Goal: Communication & Community: Ask a question

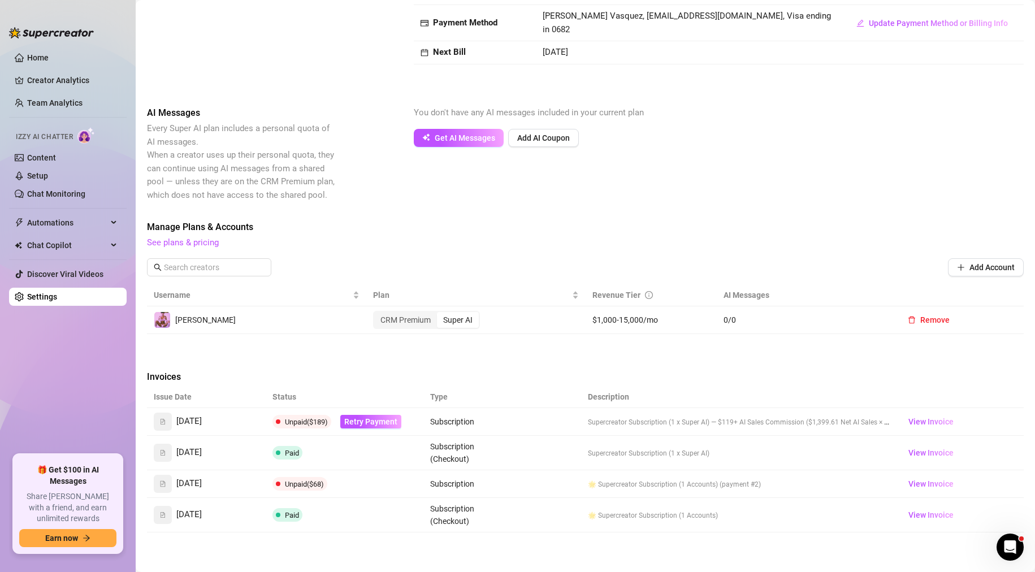
scroll to position [176, 0]
click at [376, 421] on span "Retry Payment" at bounding box center [370, 422] width 53 height 9
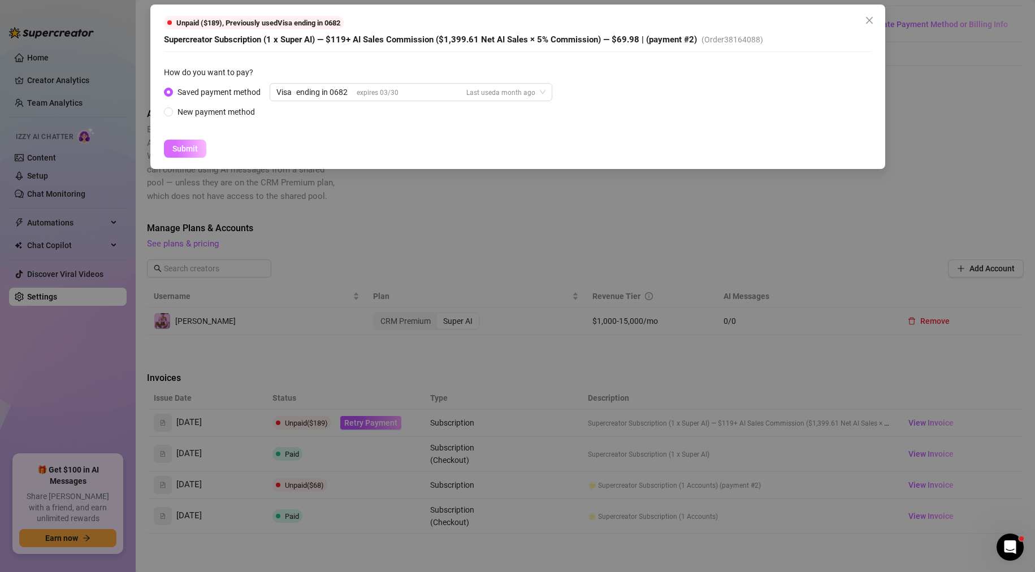
click at [194, 151] on span "Submit" at bounding box center [184, 148] width 25 height 9
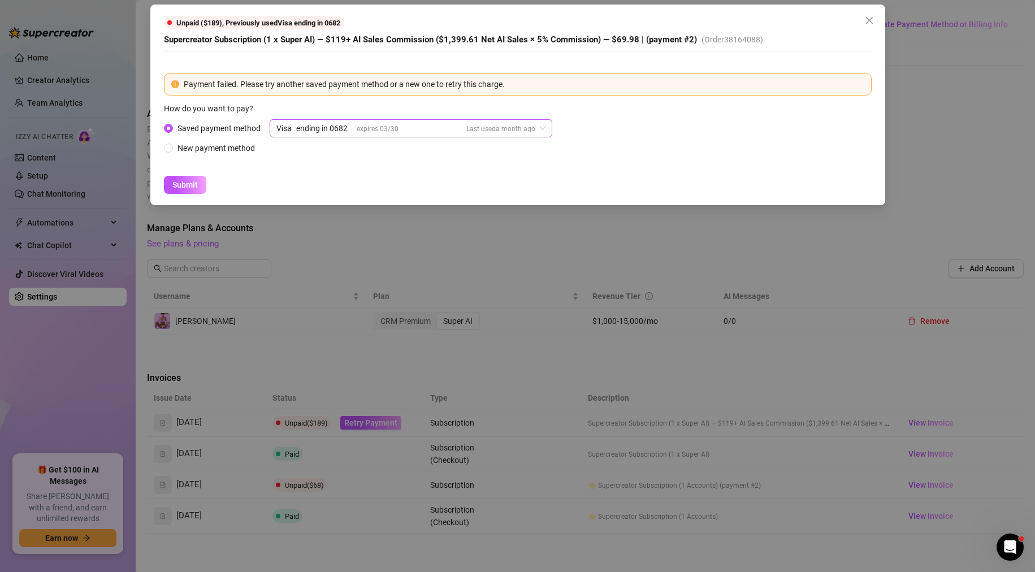
click at [535, 125] on span "Visa ending in 0682 expires [CREDIT_CARD_DATA] Last used a month ago" at bounding box center [410, 128] width 269 height 17
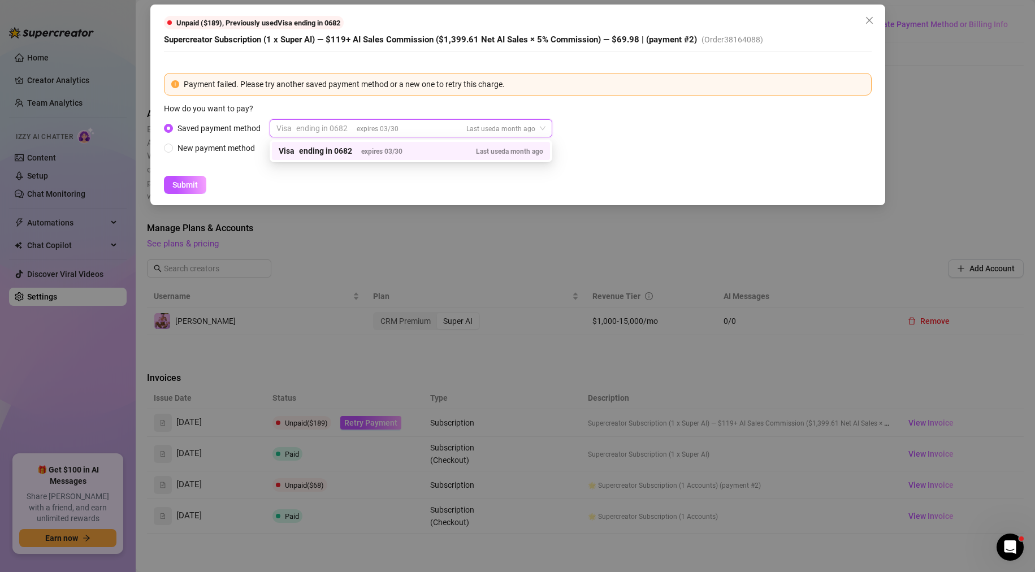
click at [568, 137] on div "Saved payment method Visa ending in 0682 expires [CREDIT_CARD_DATA] Last used a…" at bounding box center [518, 136] width 708 height 35
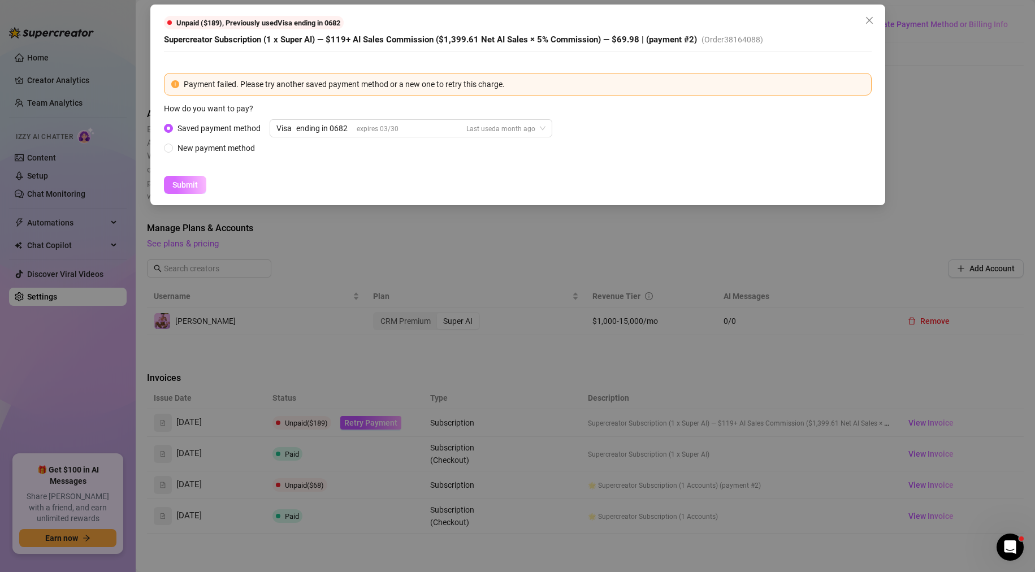
click at [197, 182] on span "Submit" at bounding box center [184, 184] width 25 height 9
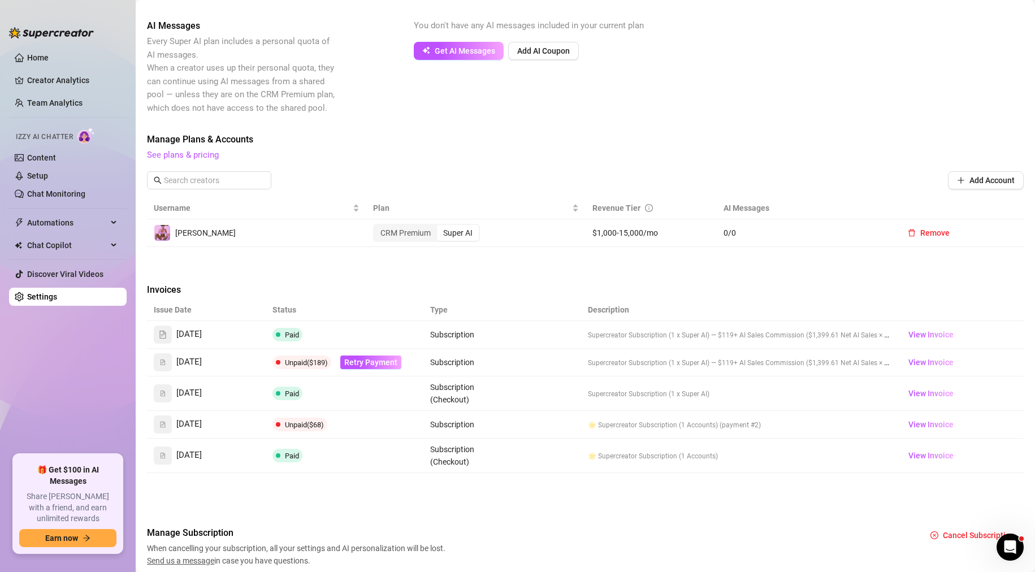
scroll to position [235, 0]
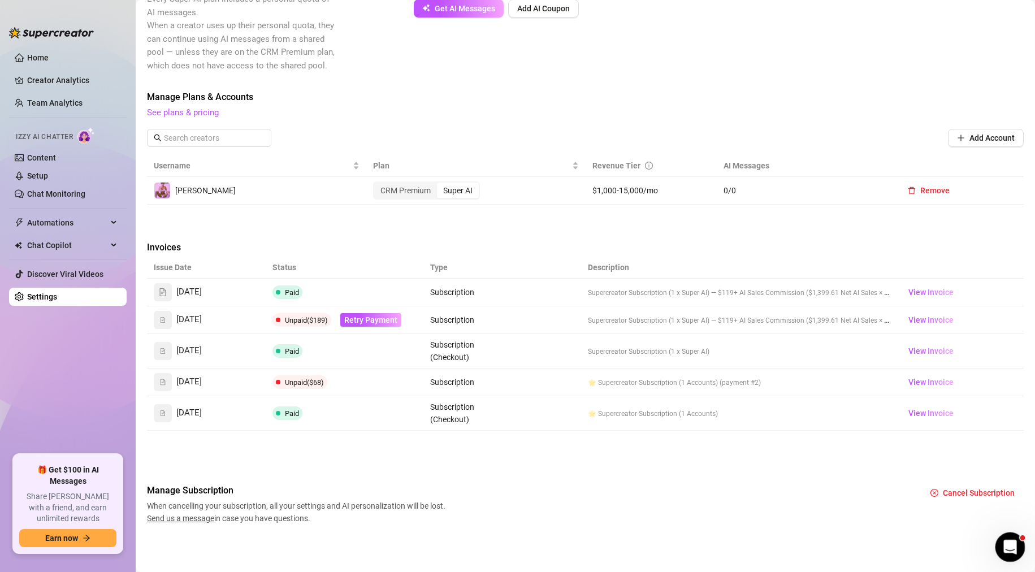
click at [568, 543] on icon "Open Intercom Messenger" at bounding box center [1008, 545] width 19 height 19
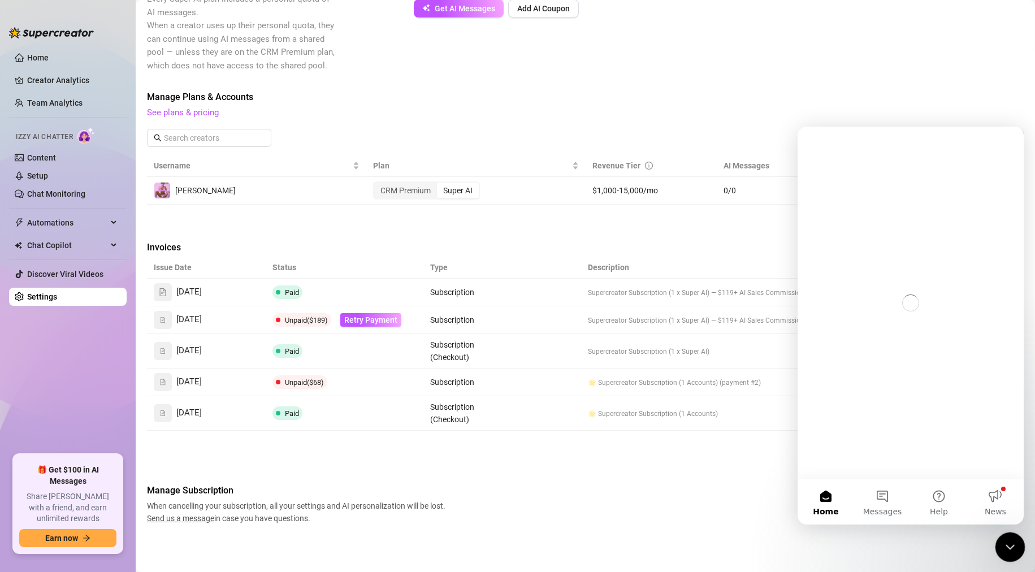
scroll to position [0, 0]
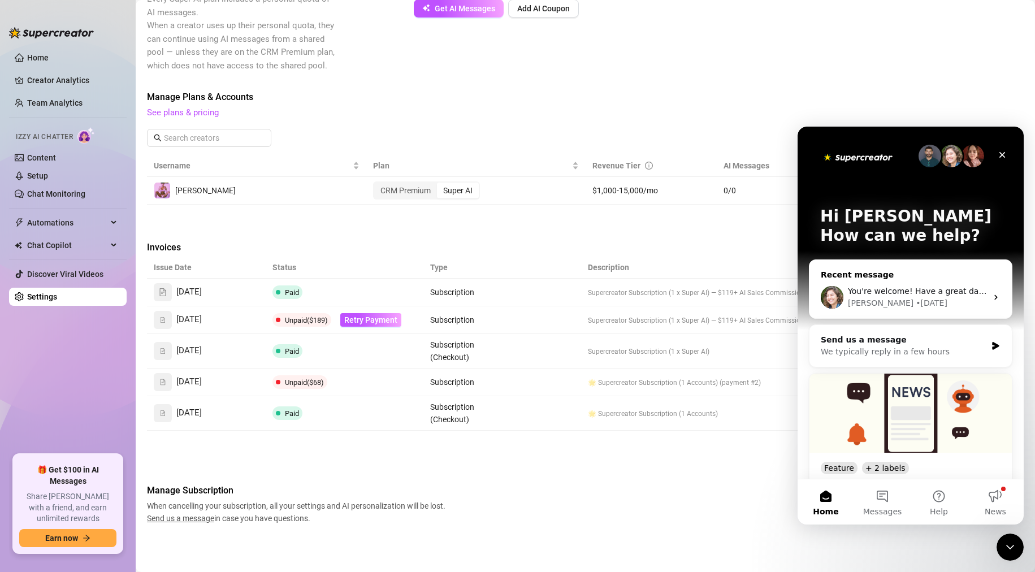
click at [568, 292] on span "You're welcome! Have a great day and if anything comes up, I'm here." at bounding box center [987, 291] width 279 height 9
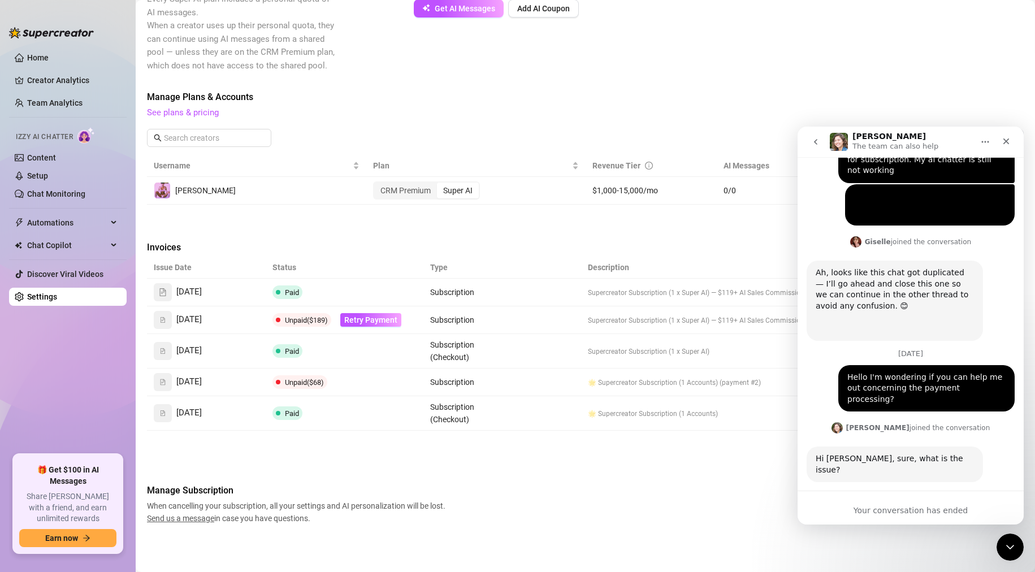
scroll to position [466, 0]
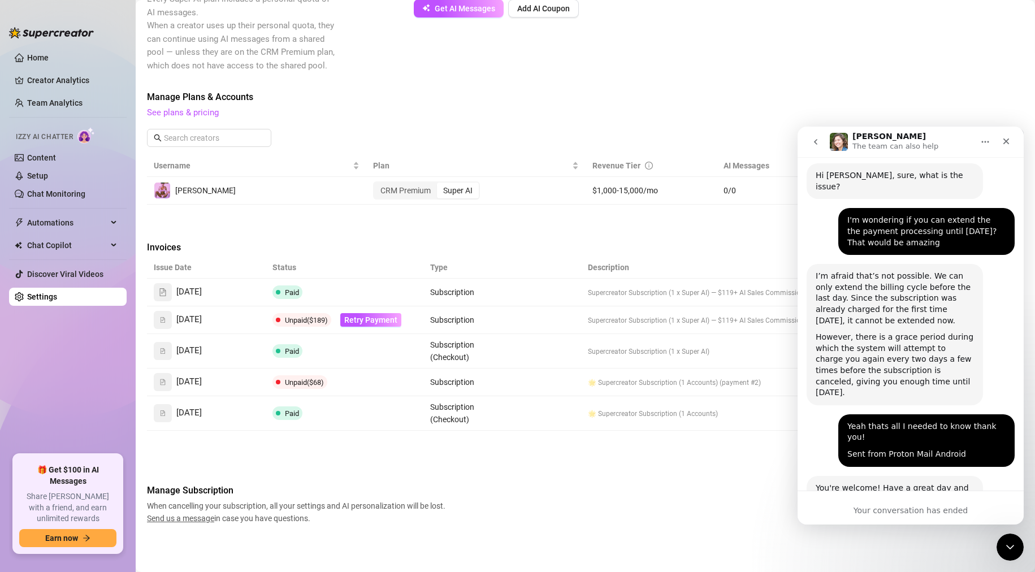
click at [568, 141] on button "go back" at bounding box center [815, 141] width 21 height 21
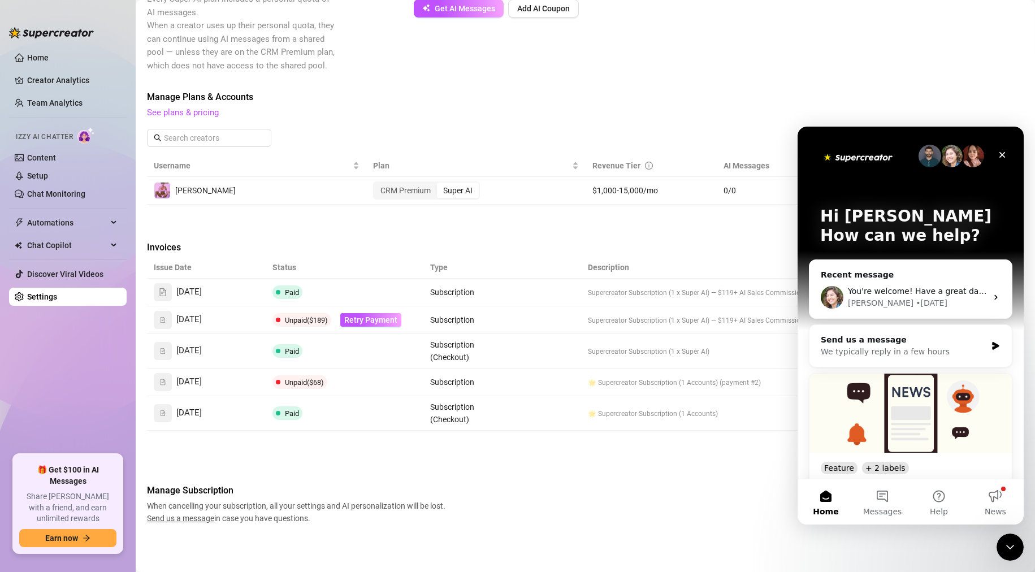
scroll to position [0, 0]
click at [568, 496] on button "Messages" at bounding box center [882, 501] width 57 height 45
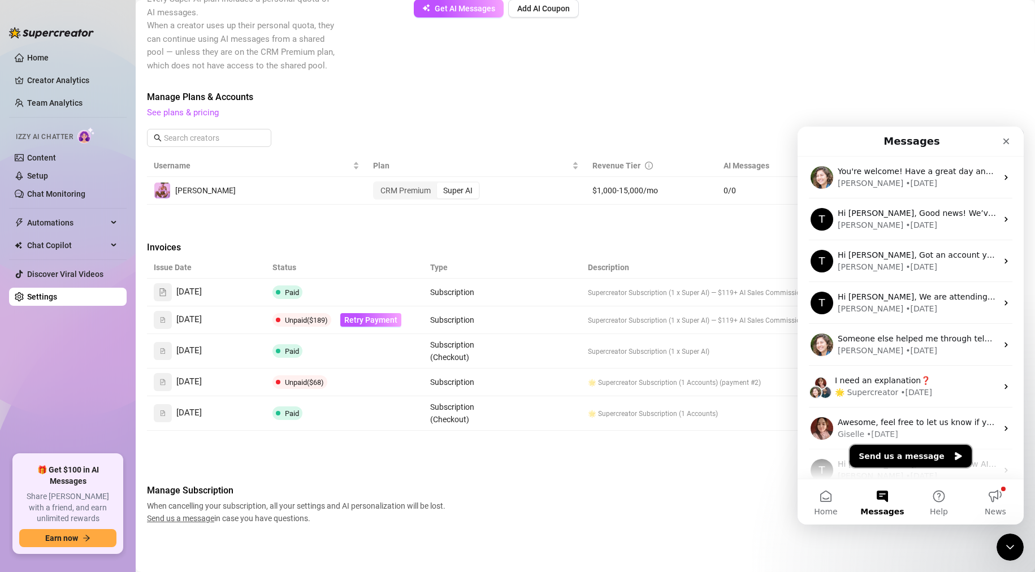
click at [568, 460] on button "Send us a message" at bounding box center [911, 456] width 122 height 23
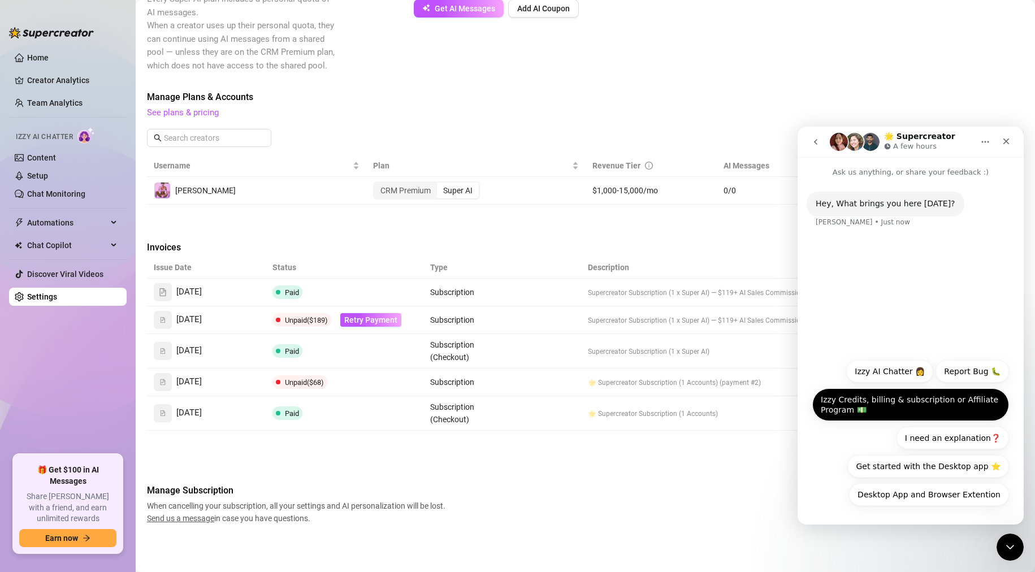
click at [568, 405] on button "Izzy Credits, billing & subscription or Affiliate Program 💵" at bounding box center [910, 404] width 197 height 33
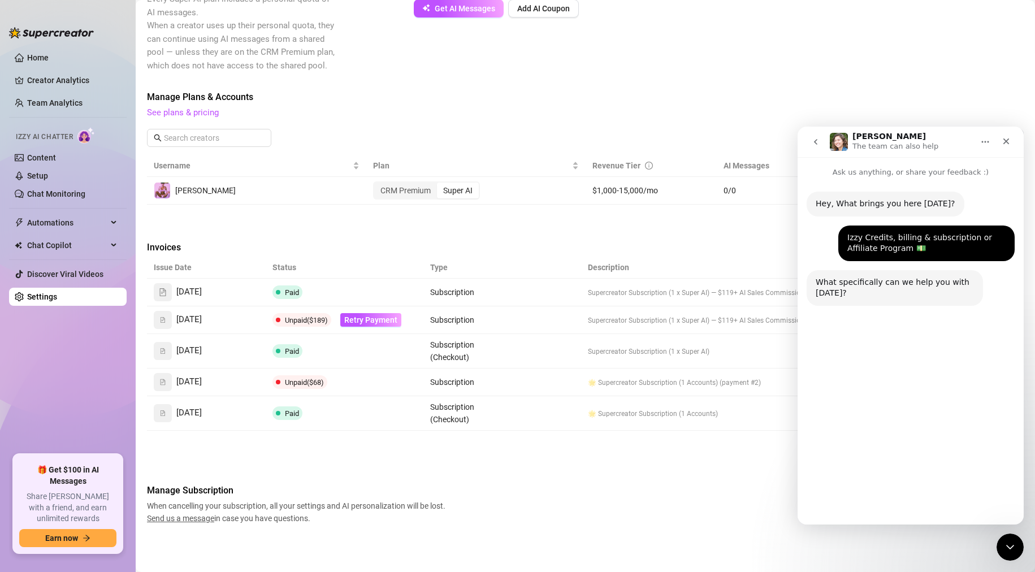
click at [568, 380] on button "Payment issues" at bounding box center [889, 381] width 79 height 23
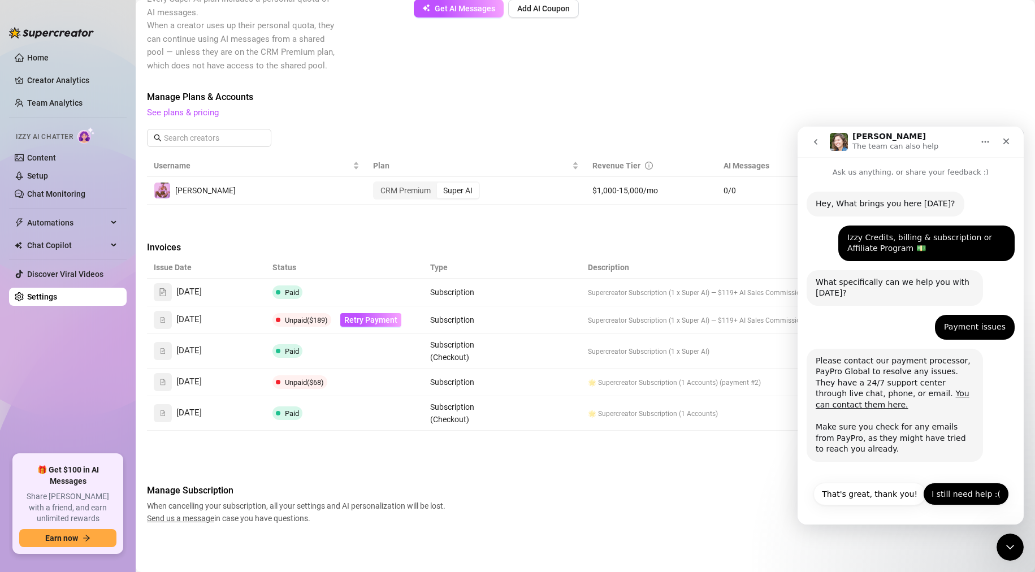
click at [568, 495] on button "I still need help :(" at bounding box center [966, 494] width 86 height 23
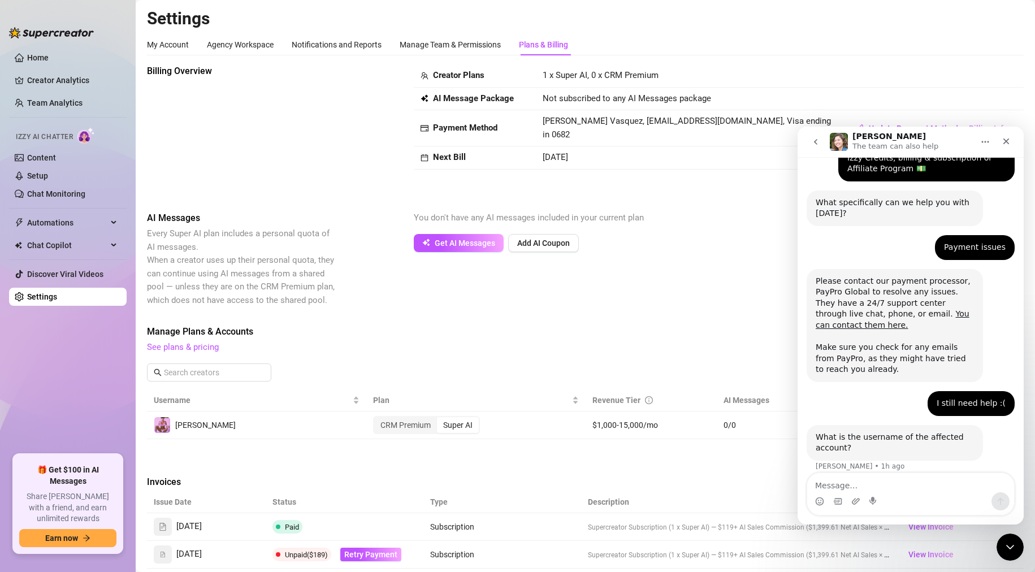
click at [568, 27] on h2 "Settings" at bounding box center [585, 18] width 877 height 21
click at [568, 480] on textarea "Message…" at bounding box center [910, 482] width 207 height 19
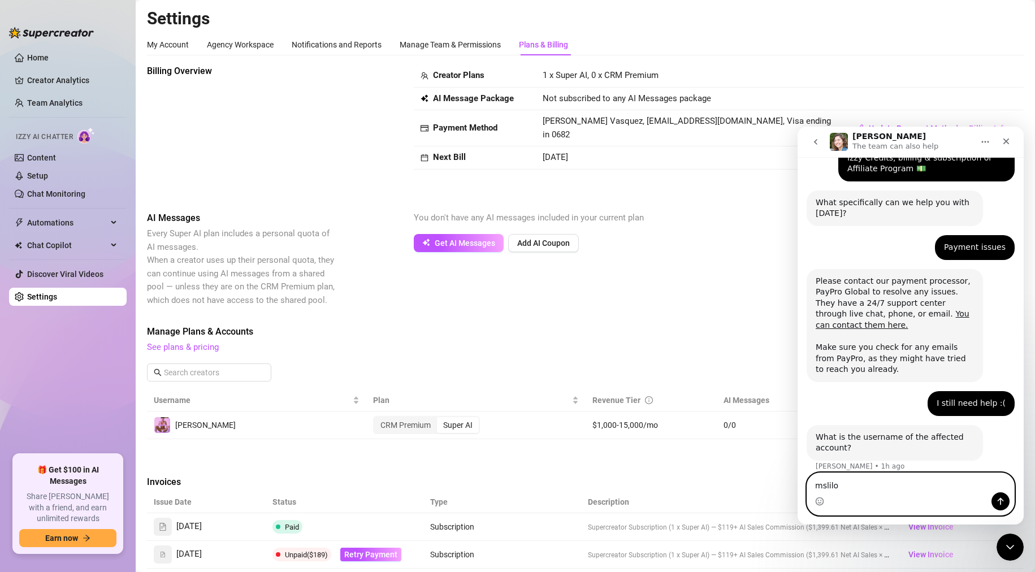
type textarea "mslilo"
click at [568, 499] on icon "Send a message…" at bounding box center [1001, 501] width 6 height 7
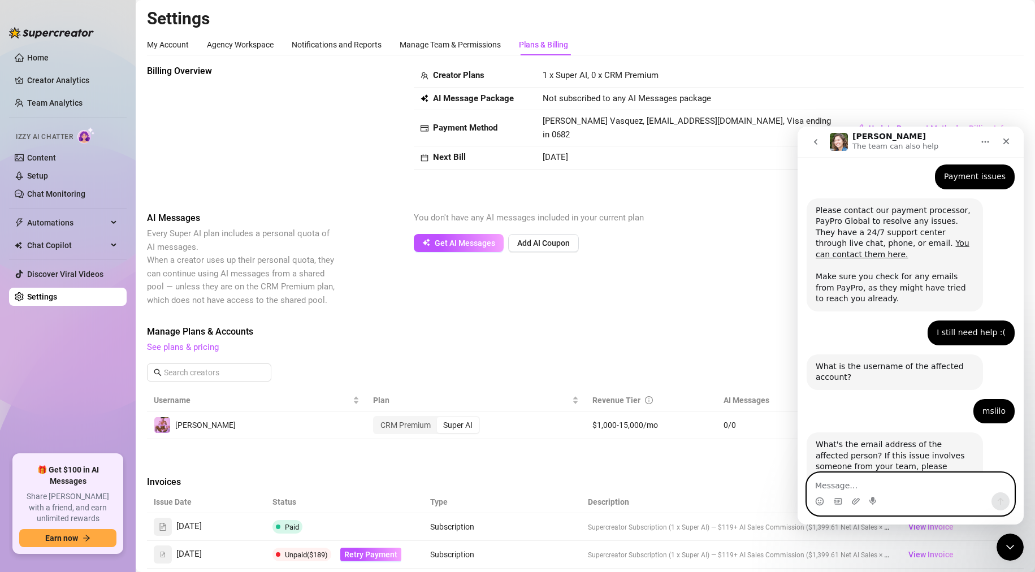
scroll to position [208, 0]
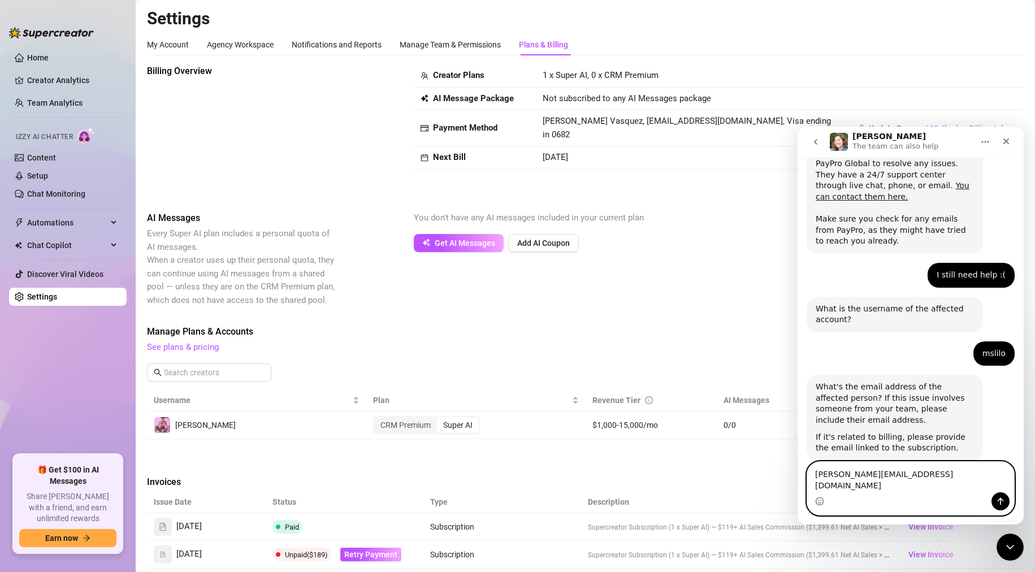
type textarea "[PERSON_NAME][EMAIL_ADDRESS][DOMAIN_NAME]"
click at [568, 503] on icon "Send a message…" at bounding box center [1000, 501] width 9 height 9
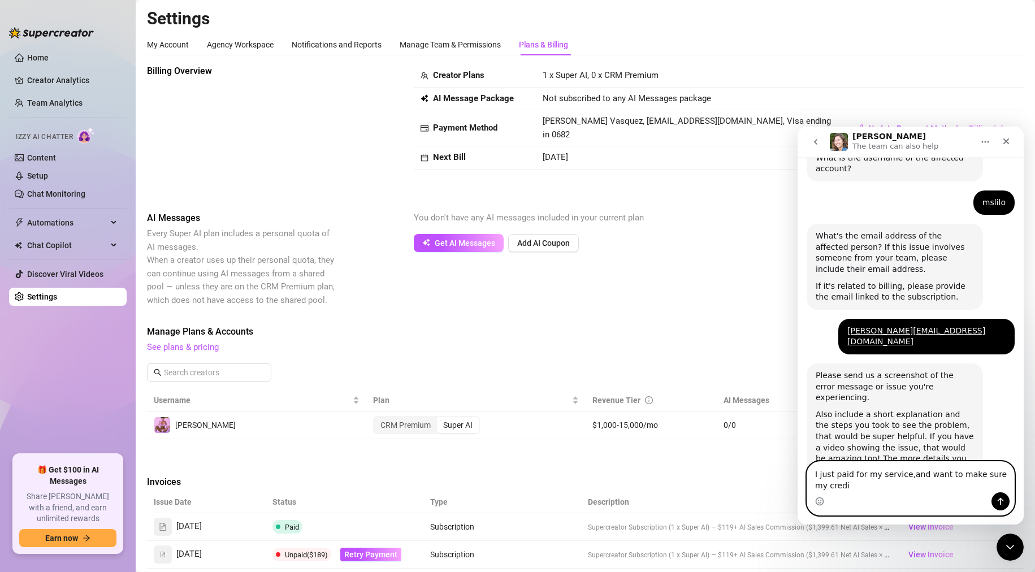
scroll to position [370, 0]
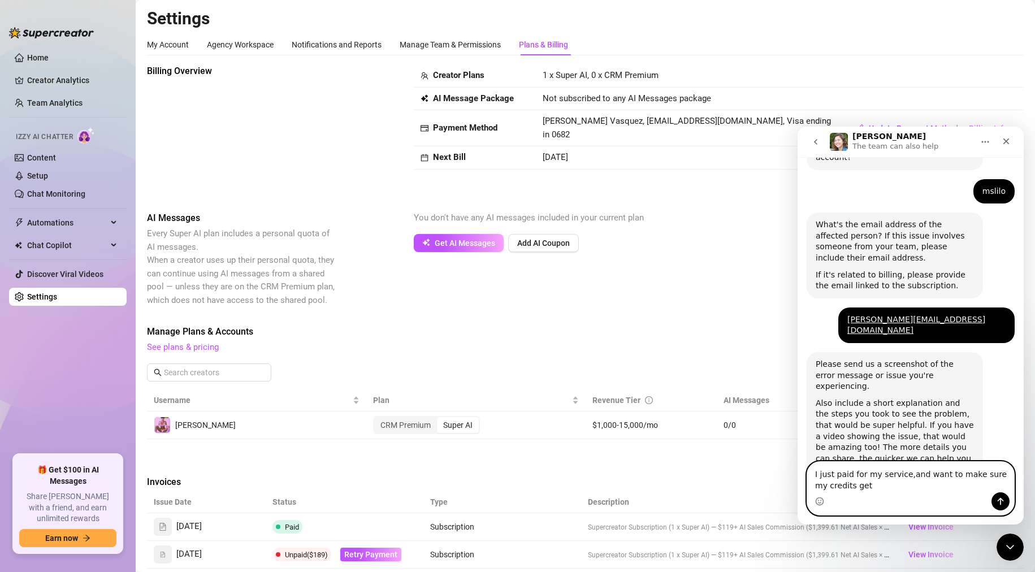
click at [568, 472] on textarea "I just paid for my service,and want to make sure my credits get" at bounding box center [910, 477] width 207 height 31
click at [568, 486] on textarea "I just paid for my service, and want to make sure my credits get" at bounding box center [910, 477] width 207 height 31
click at [568, 486] on textarea "I just paid for my service, and want to make sure my message credits get" at bounding box center [910, 472] width 207 height 42
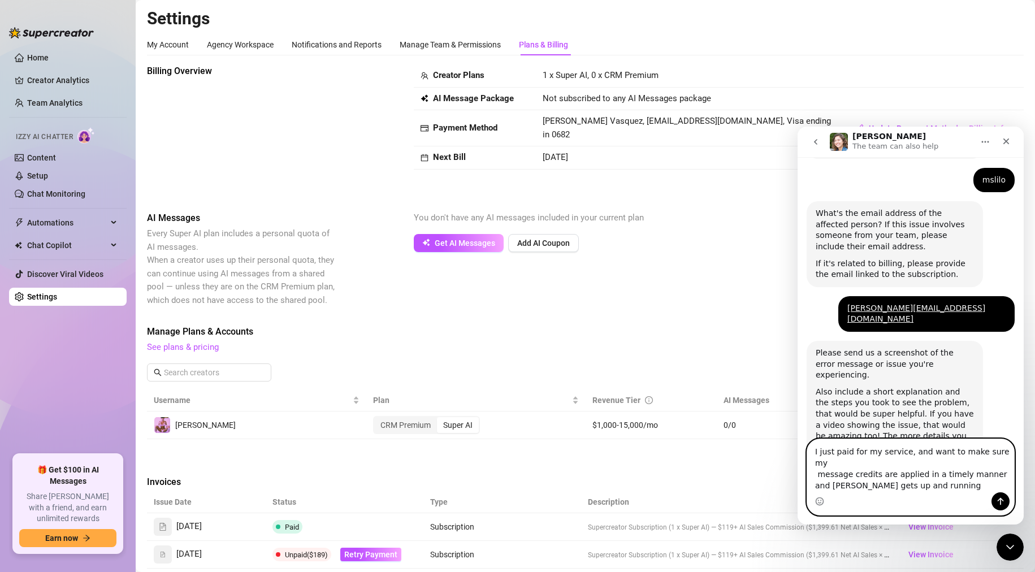
click at [568, 491] on textarea "I just paid for my service, and want to make sure my message credits are applie…" at bounding box center [910, 465] width 207 height 53
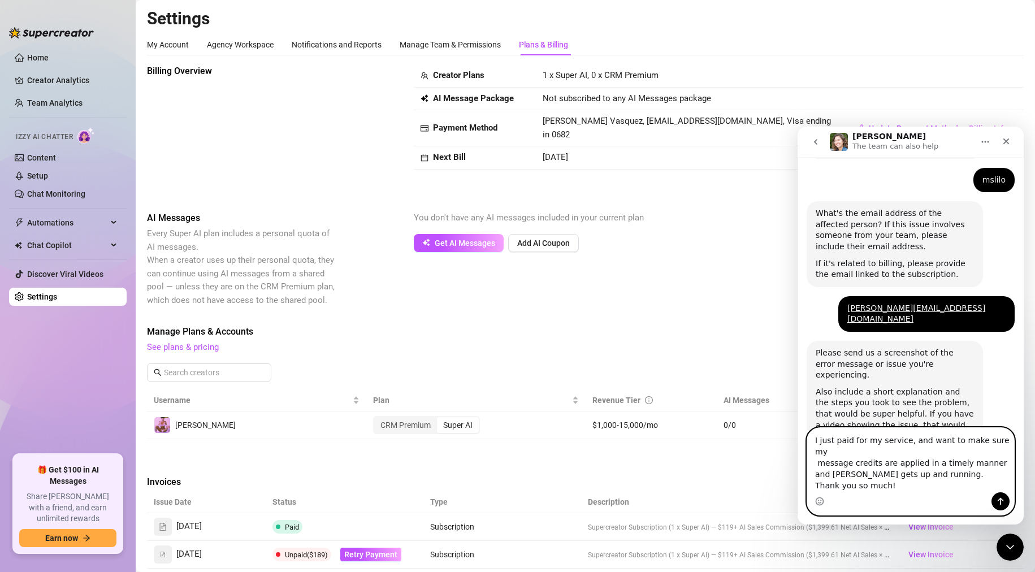
click at [568, 463] on textarea "I just paid for my service, and want to make sure my message credits are applie…" at bounding box center [910, 460] width 207 height 64
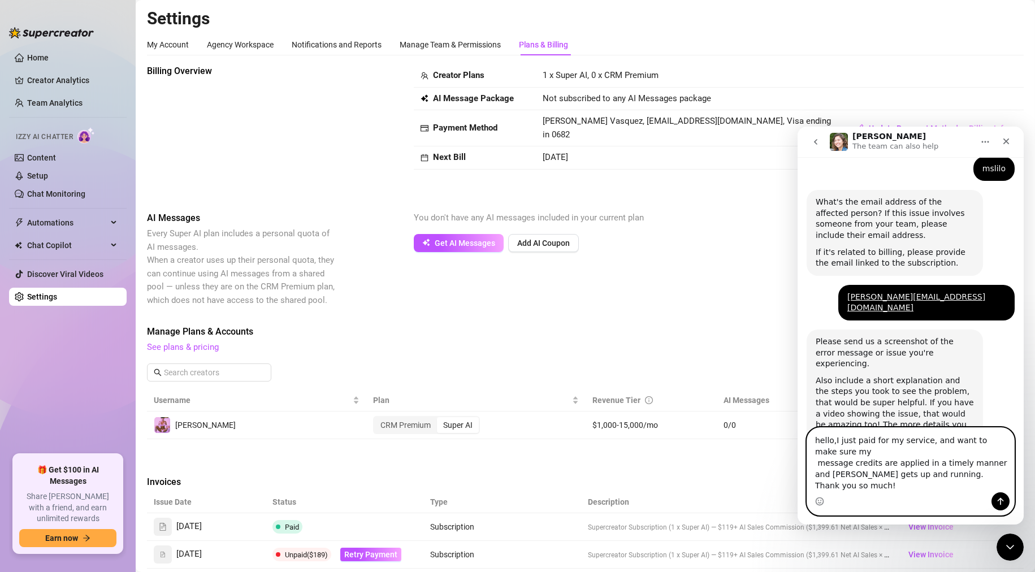
click at [568, 479] on textarea "hello,I just paid for my service, and want to make sure my message credits are …" at bounding box center [910, 460] width 207 height 64
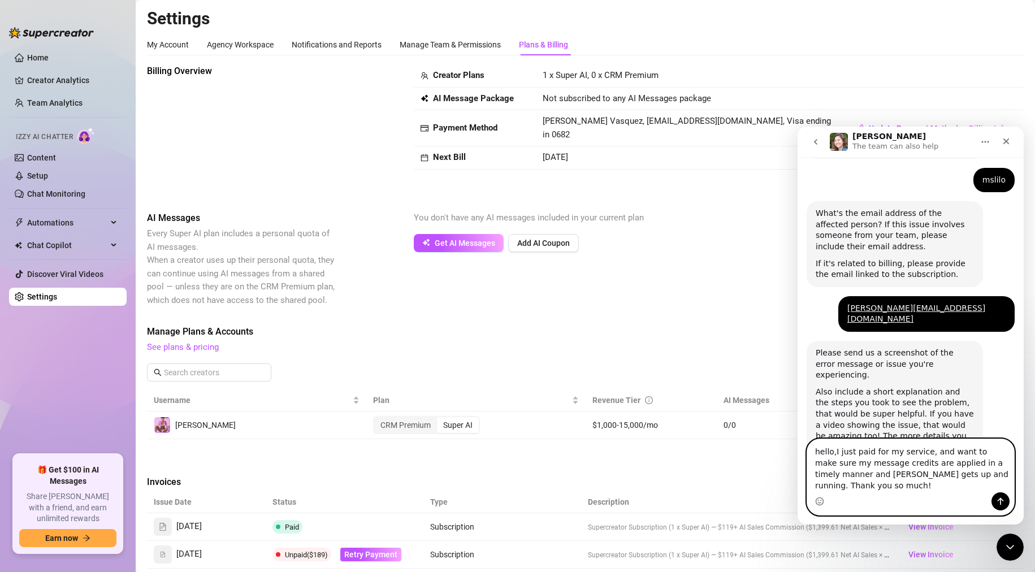
click at [568, 464] on textarea "hello,I just paid for my service, and want to make sure my message credits are …" at bounding box center [910, 465] width 207 height 53
type textarea "hello,I just paid for my service, and I just want to make sure my message credi…"
click at [568, 503] on icon "Send a message…" at bounding box center [1000, 501] width 9 height 9
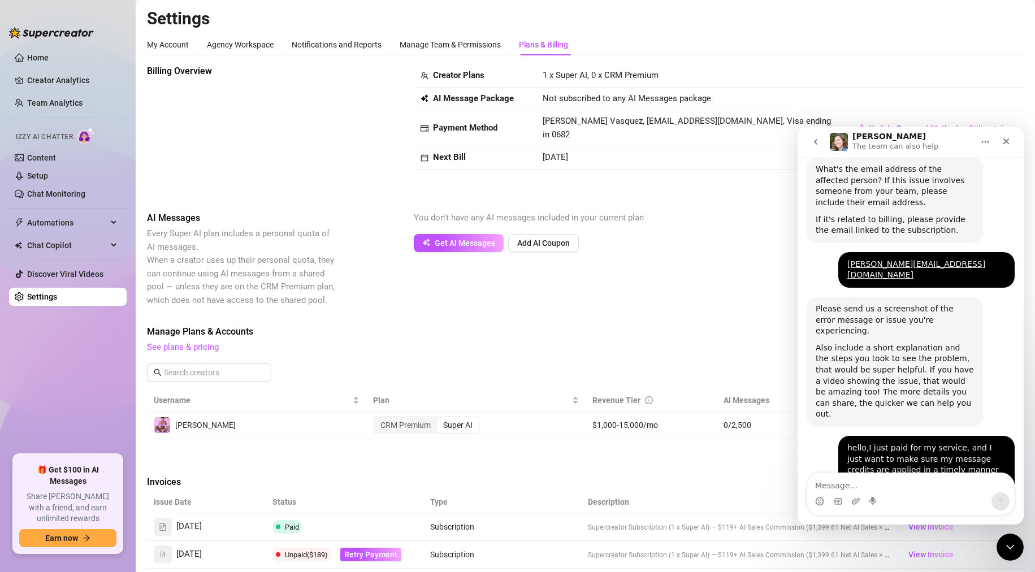
scroll to position [518, 0]
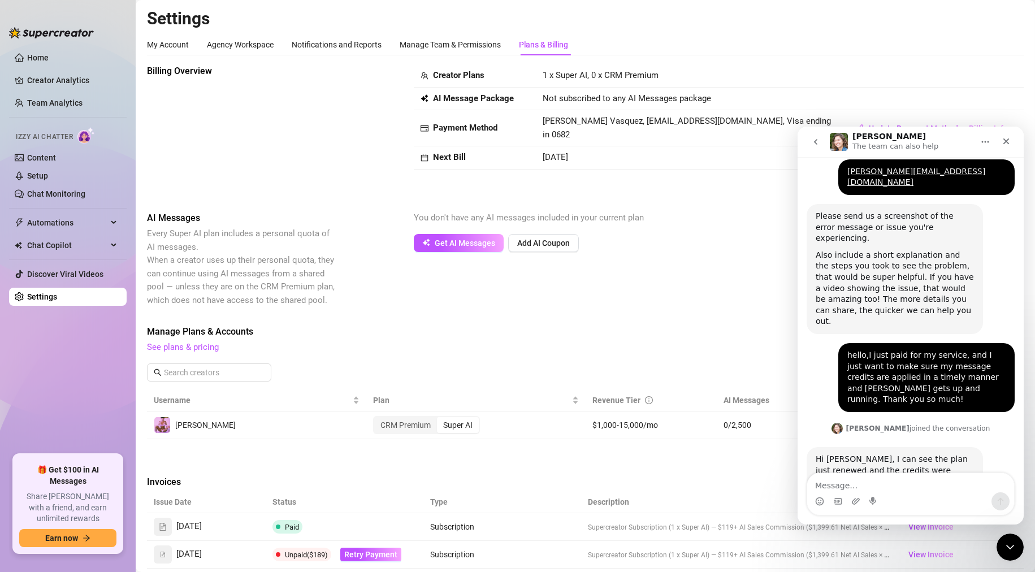
click at [568, 499] on link "here" at bounding box center [855, 503] width 18 height 9
click at [568, 483] on textarea "Message…" at bounding box center [910, 482] width 207 height 19
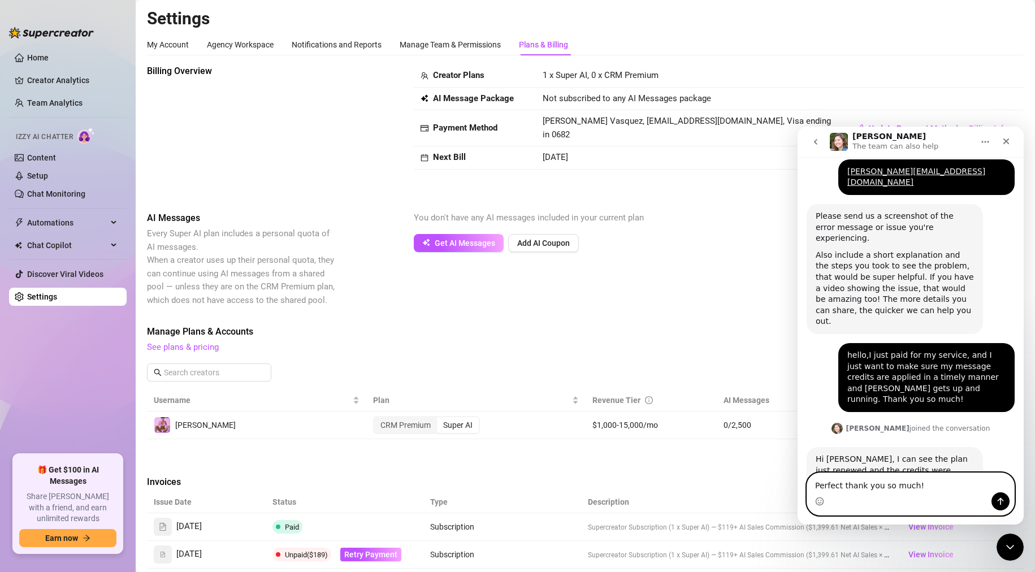
type textarea "Perfect thank you so much!"
click at [568, 499] on icon "Send a message…" at bounding box center [1000, 501] width 9 height 9
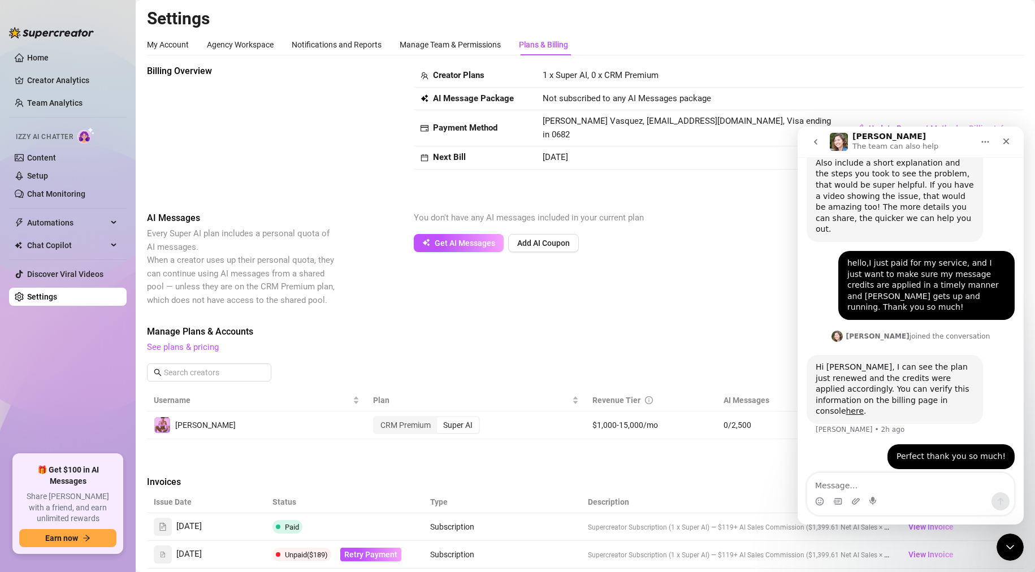
scroll to position [608, 0]
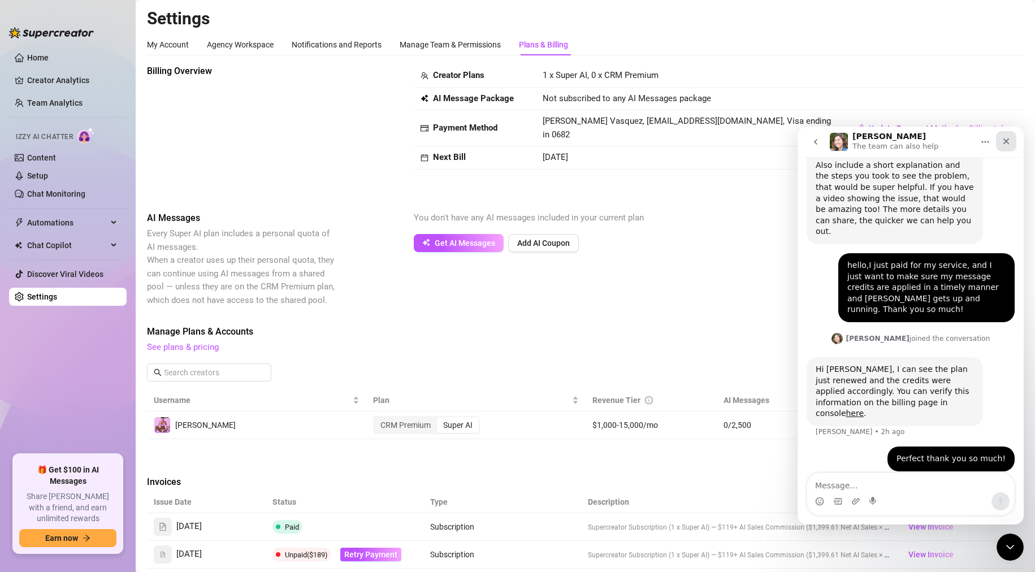
click at [568, 142] on div "Close" at bounding box center [1006, 141] width 20 height 20
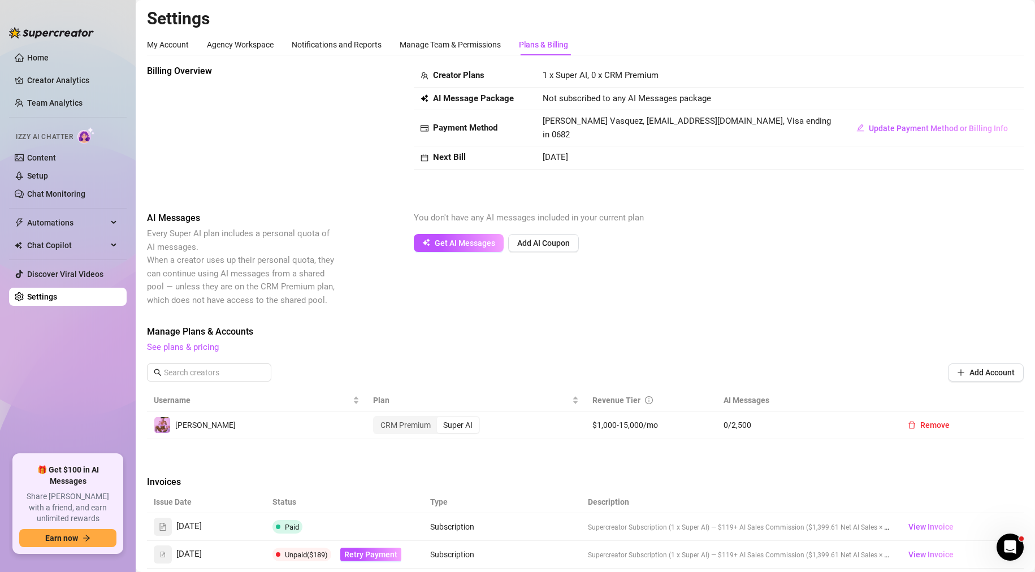
scroll to position [597, 0]
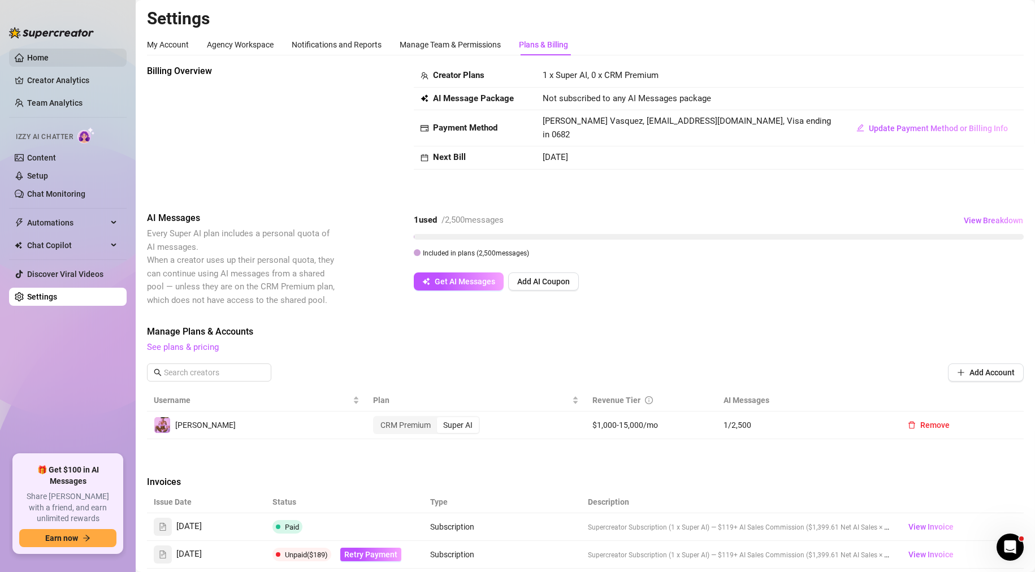
click at [36, 53] on link "Home" at bounding box center [37, 57] width 21 height 9
